Goal: Check status: Check status

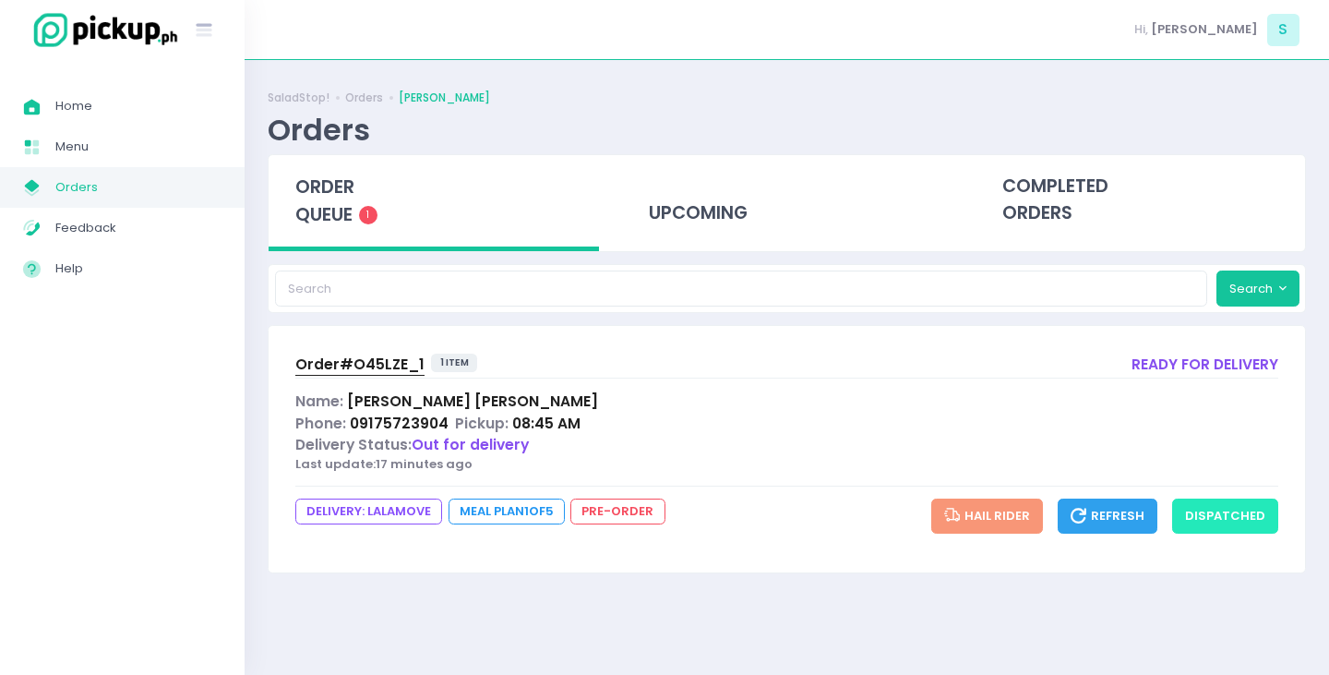
click at [1228, 512] on button "dispatched" at bounding box center [1225, 515] width 106 height 35
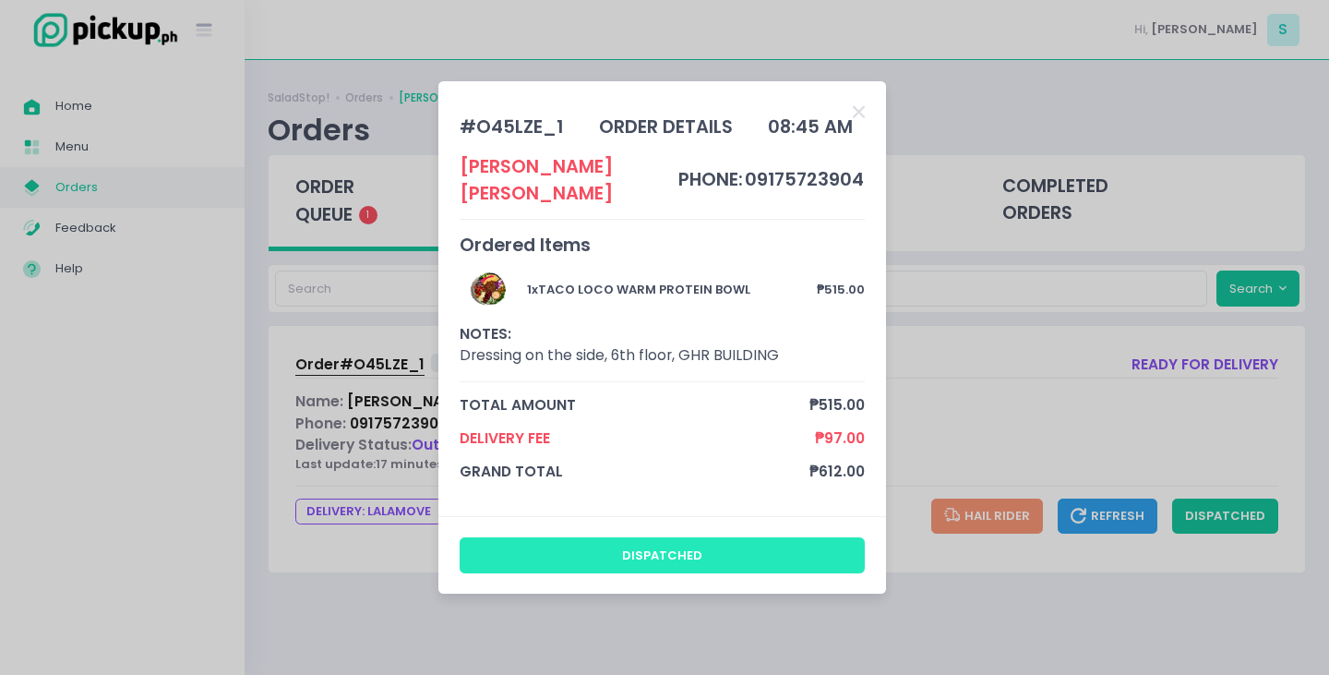
click at [663, 539] on button "dispatched" at bounding box center [663, 554] width 406 height 35
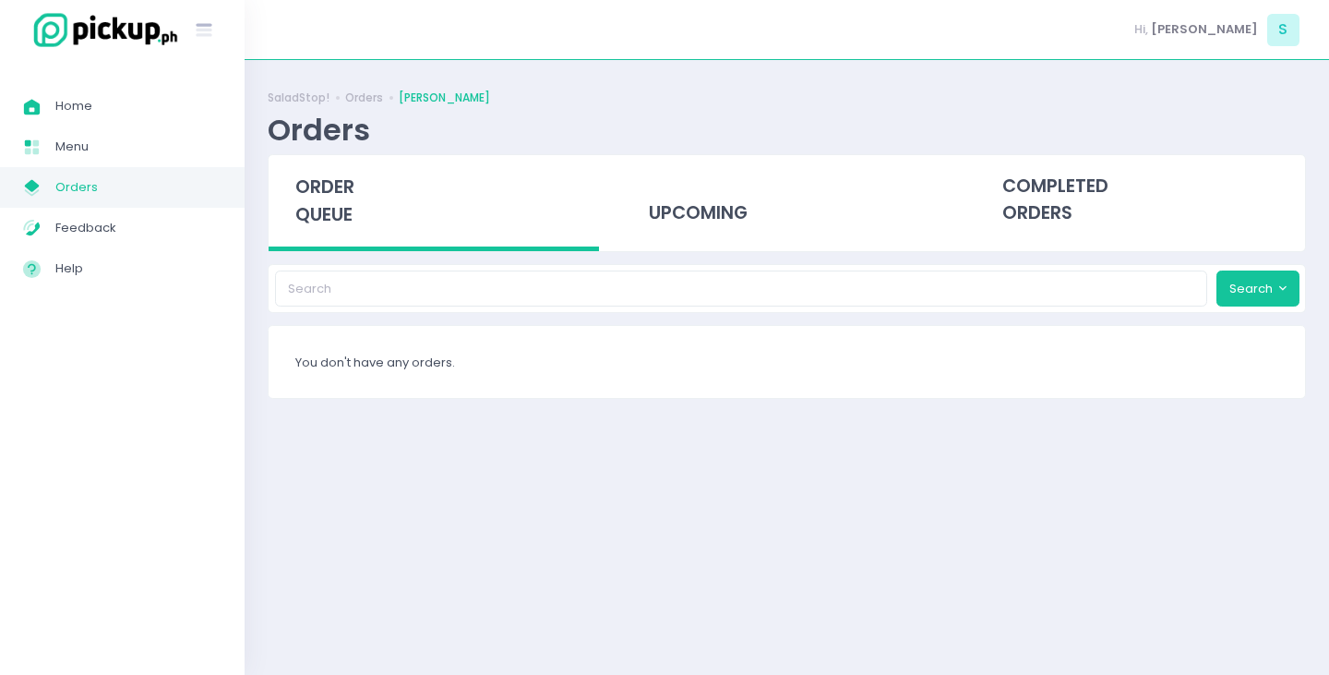
drag, startPoint x: 658, startPoint y: 427, endPoint x: 652, endPoint y: 418, distance: 11.3
click at [657, 411] on div "SaladStop! Orders [PERSON_NAME] Orders order queue upcoming completed orders Se…" at bounding box center [787, 247] width 1084 height 328
click at [1059, 204] on div "completed orders" at bounding box center [1140, 200] width 330 height 90
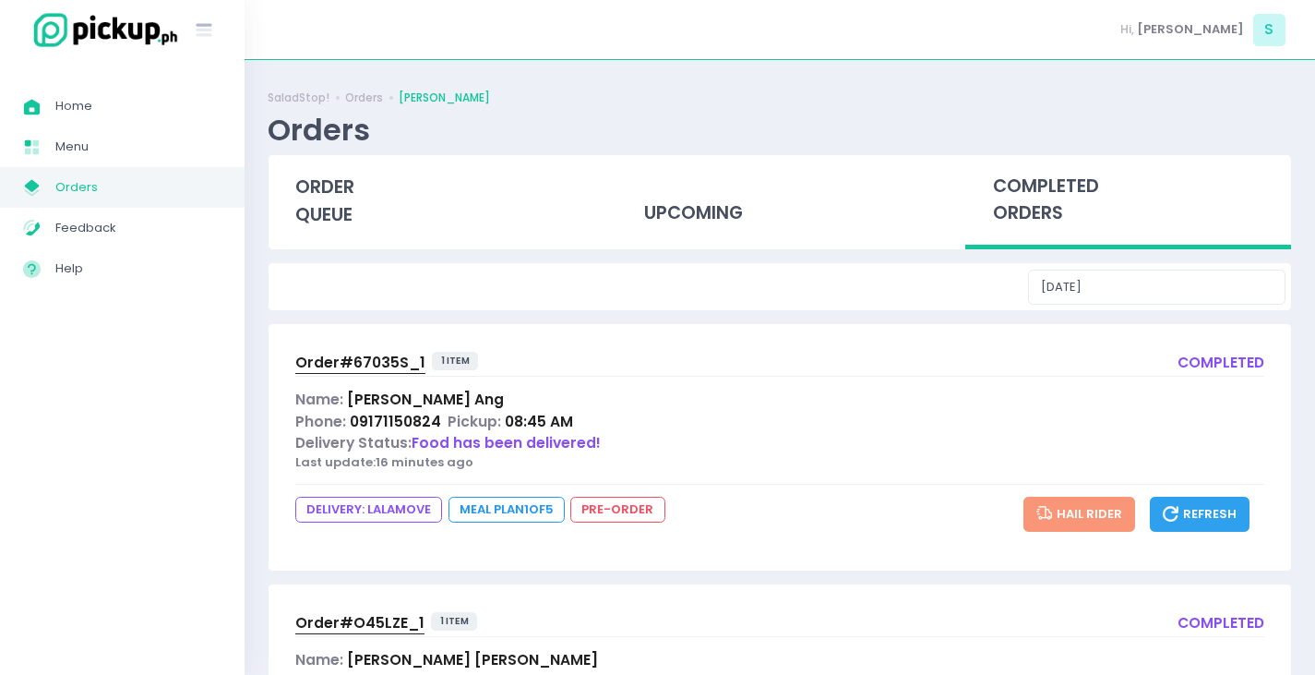
click at [368, 354] on span "Order# 67035S_1" at bounding box center [360, 362] width 130 height 19
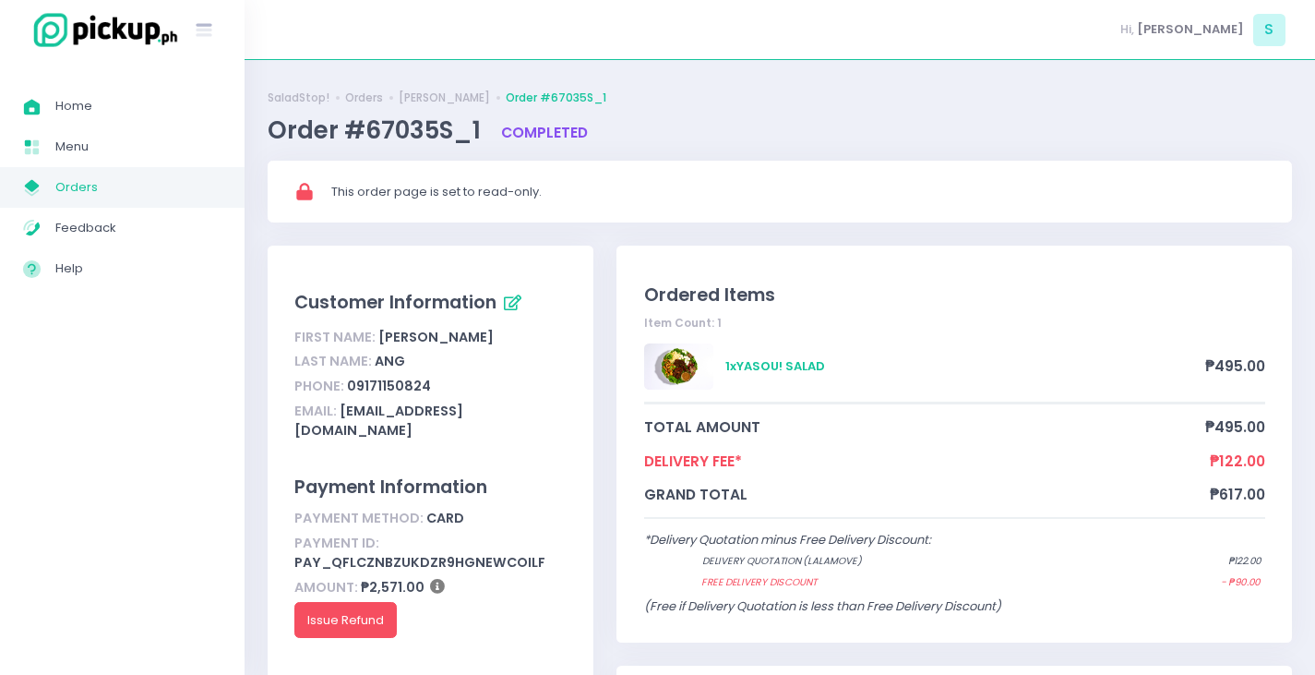
click at [114, 197] on span "Orders" at bounding box center [138, 187] width 166 height 24
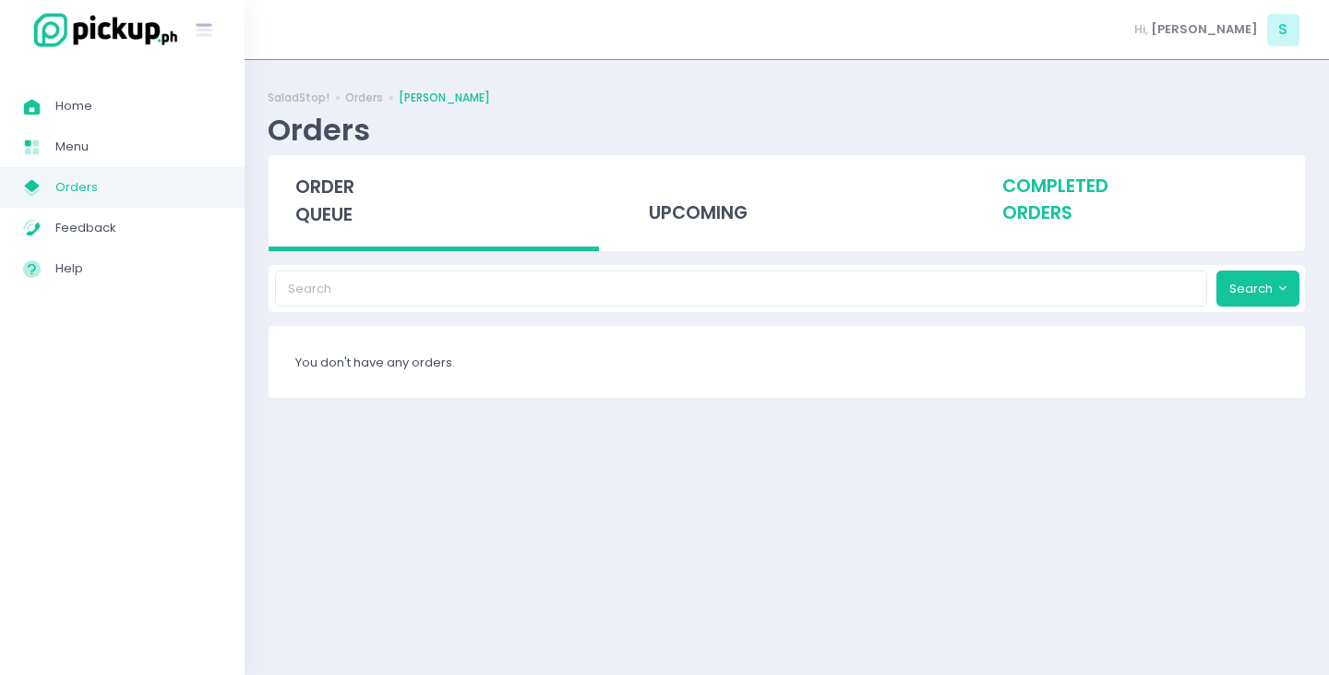
click at [1096, 190] on div "completed orders" at bounding box center [1140, 200] width 330 height 90
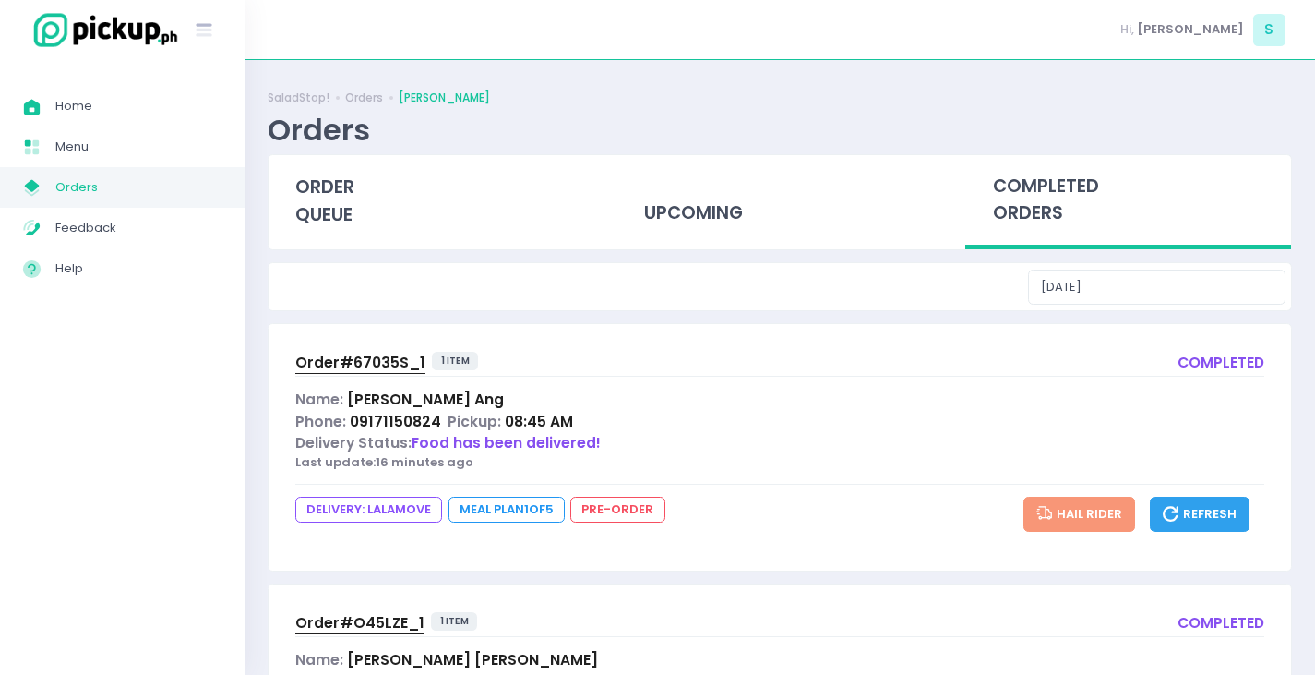
scroll to position [193, 0]
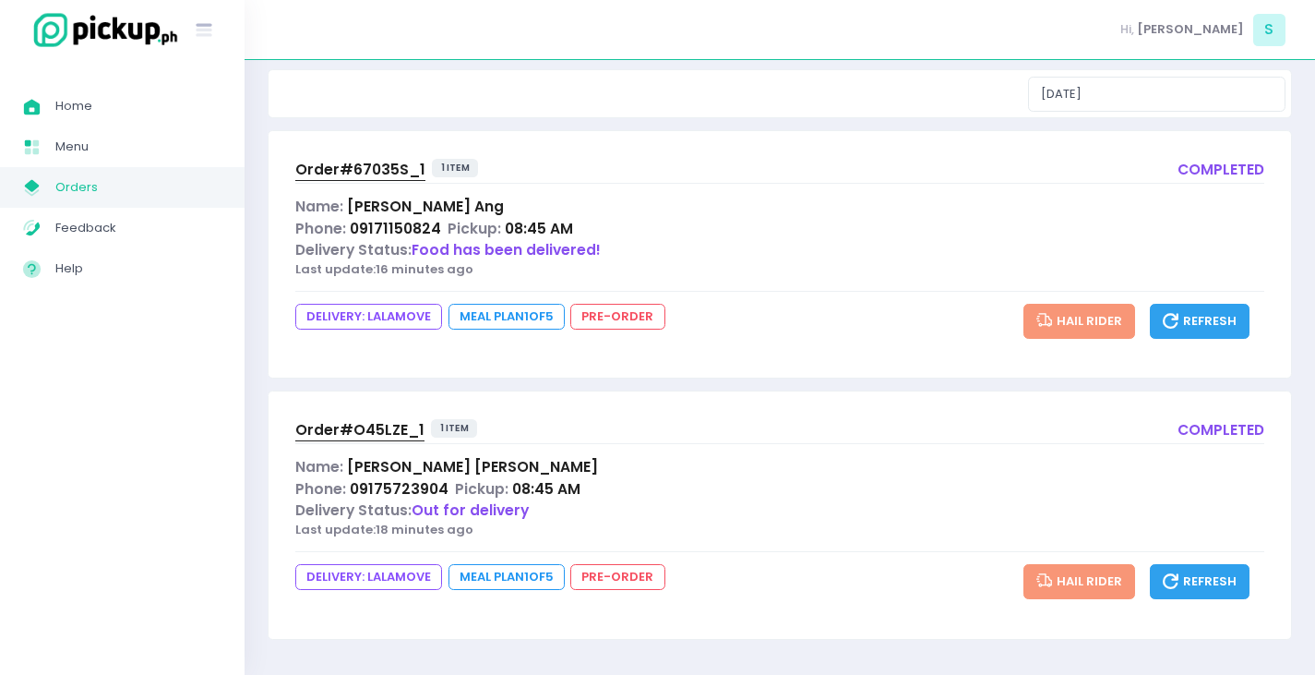
click at [353, 434] on span "Order# O45LZE_1" at bounding box center [359, 429] width 129 height 19
